Goal: Register for event/course

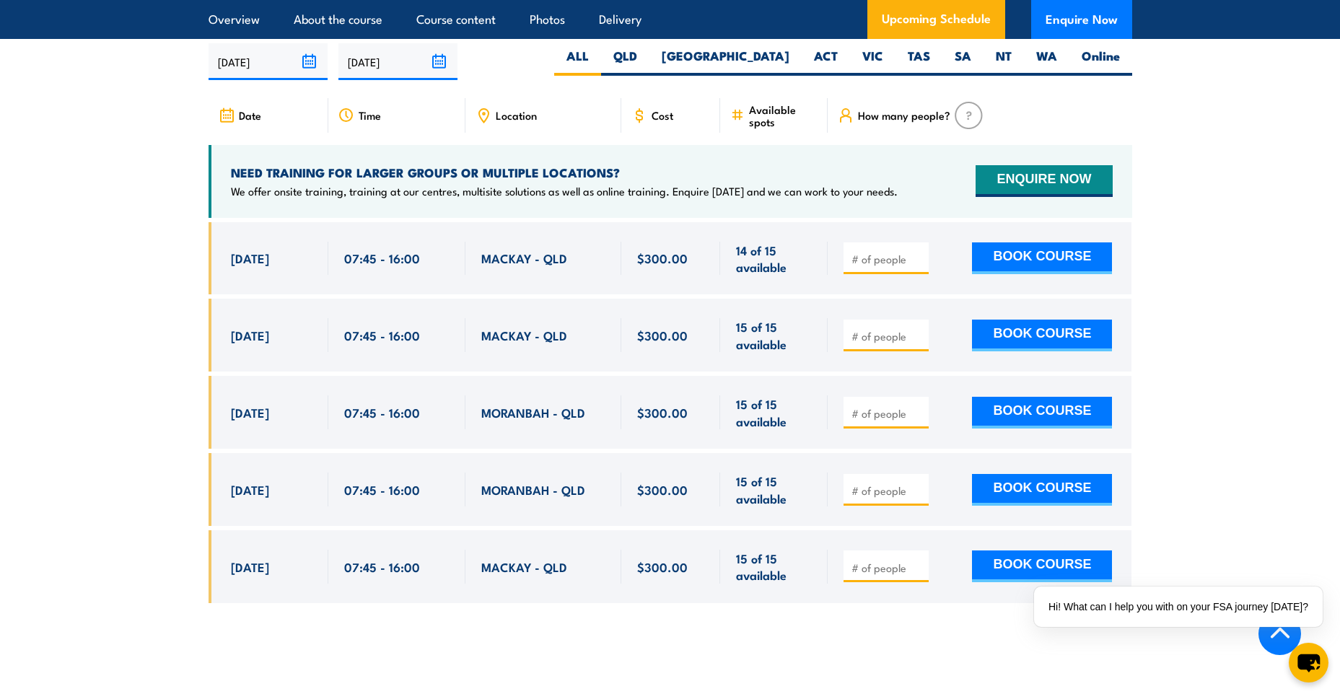
scroll to position [2671, 0]
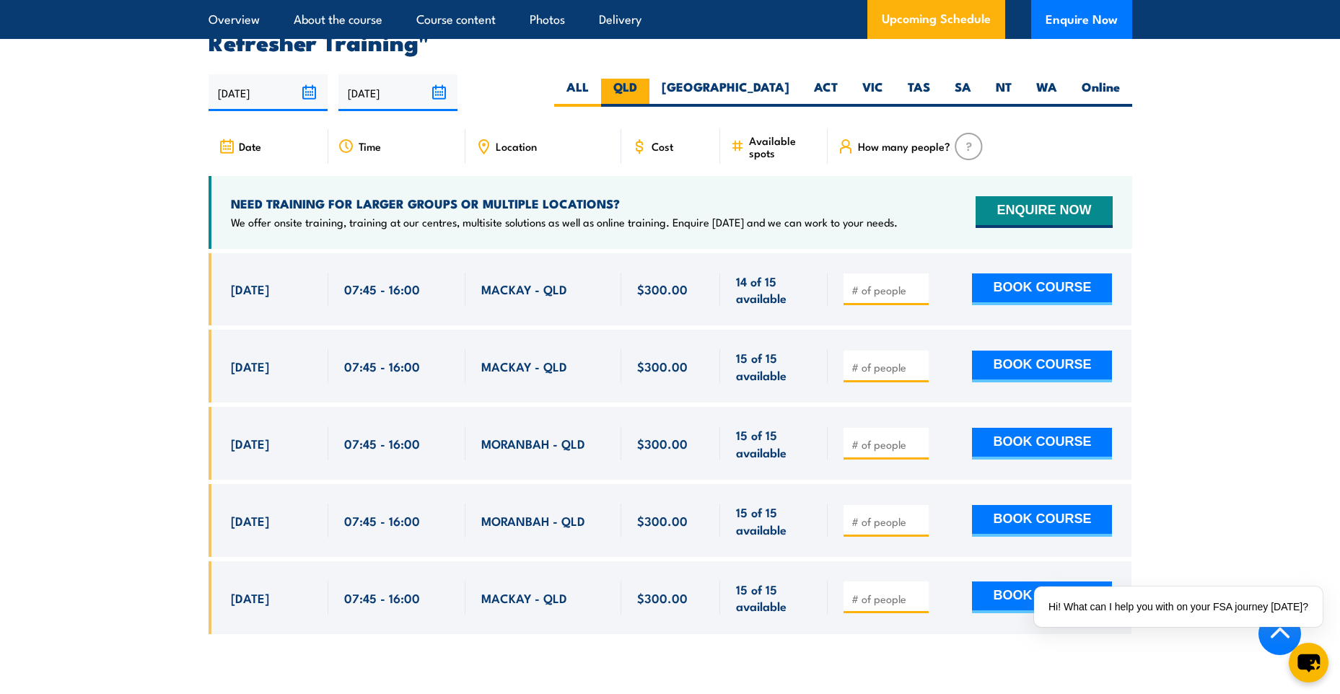
click at [650, 79] on label "QLD" at bounding box center [625, 93] width 48 height 28
click at [647, 79] on input "QLD" at bounding box center [641, 83] width 9 height 9
radio input "true"
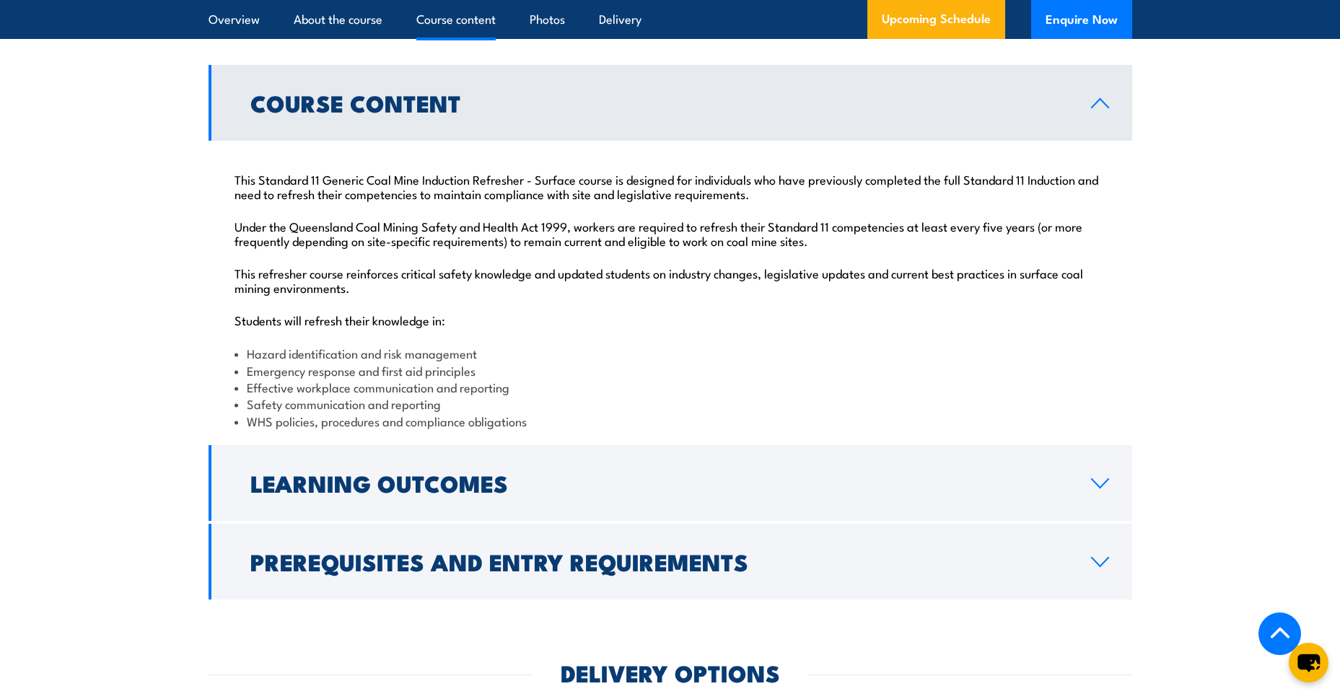
scroll to position [1433, 0]
